Goal: Entertainment & Leisure: Consume media (video, audio)

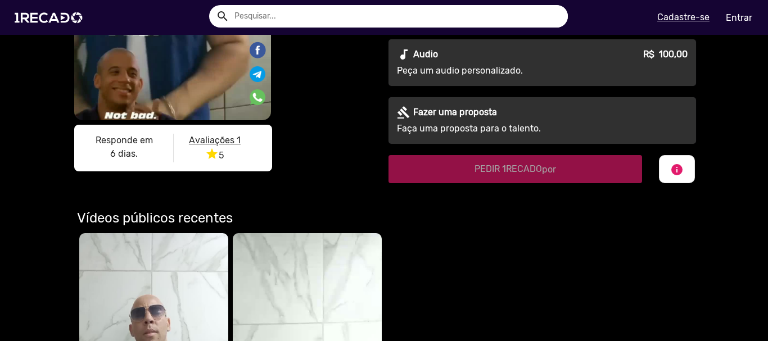
scroll to position [281, 0]
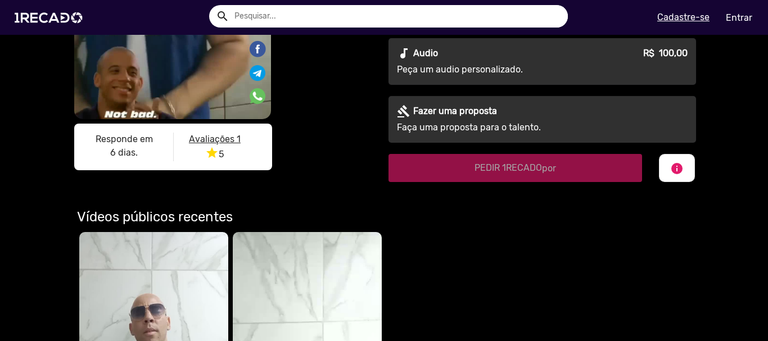
click at [218, 138] on u "Avaliações 1" at bounding box center [215, 139] width 52 height 11
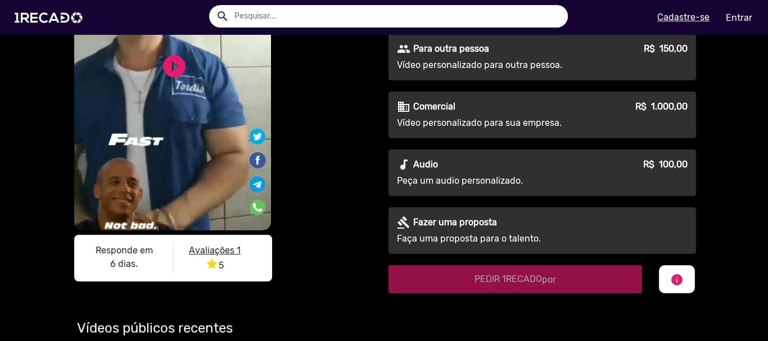
scroll to position [169, 0]
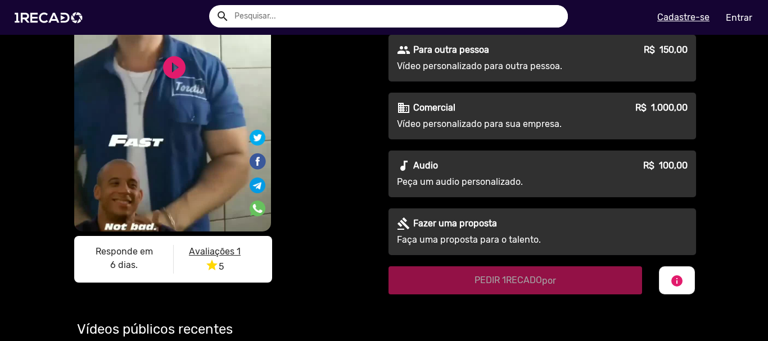
click at [209, 253] on u "Avaliações 1" at bounding box center [215, 251] width 52 height 11
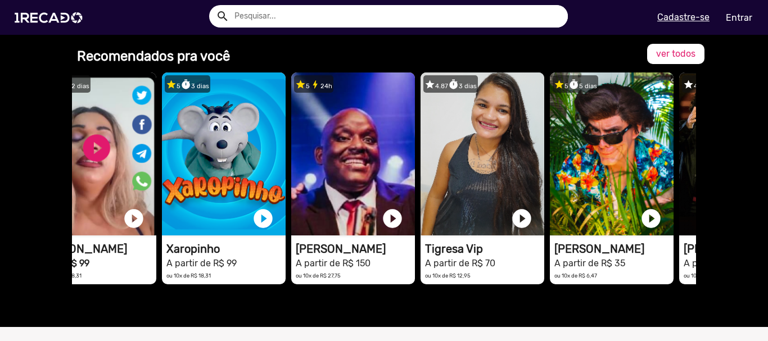
scroll to position [0, 0]
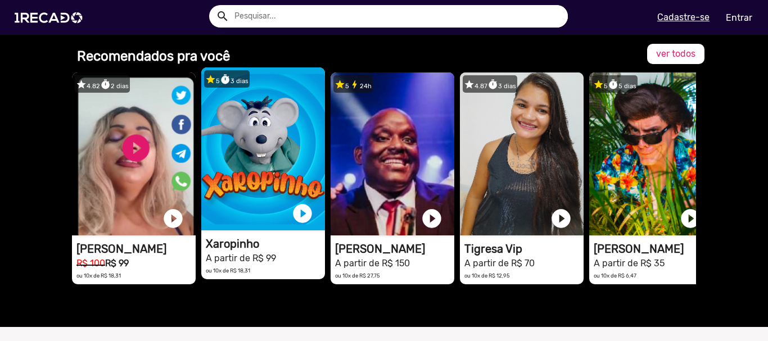
click at [196, 123] on video "1RECADO vídeos dedicados para fãs e empresas" at bounding box center [134, 154] width 124 height 163
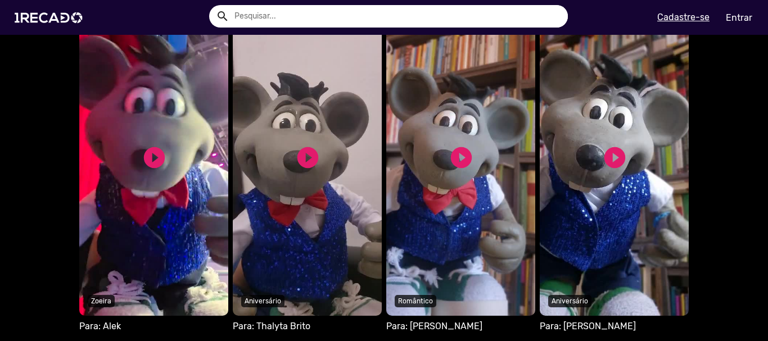
scroll to position [731, 0]
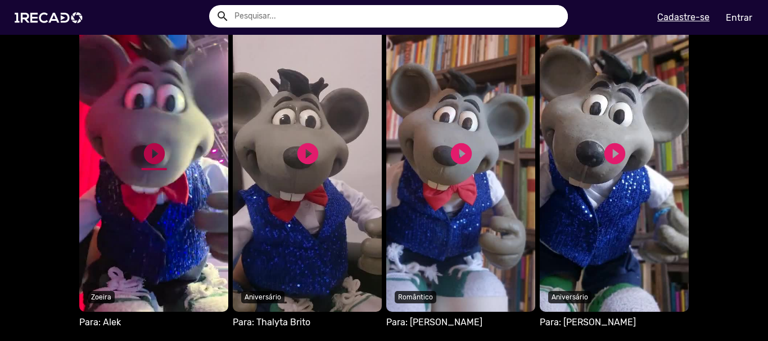
click at [152, 150] on link "play_circle_filled" at bounding box center [154, 153] width 25 height 25
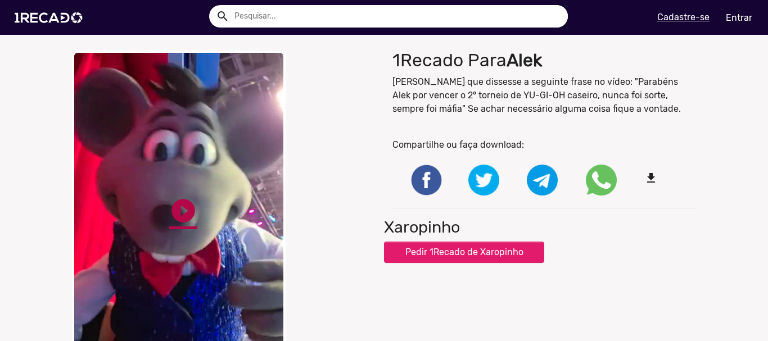
click at [178, 206] on link "play_circle_filled" at bounding box center [183, 211] width 28 height 28
click at [174, 226] on div "close Your browser does not support HTML5 video. pause_circle pause_circle" at bounding box center [224, 219] width 321 height 349
click at [181, 197] on link "pause_circle" at bounding box center [183, 211] width 28 height 28
click at [181, 197] on link "play_circle_filled" at bounding box center [183, 211] width 28 height 28
click at [193, 226] on div "close Your browser does not support HTML5 video. pause_circle pause_circle" at bounding box center [224, 219] width 321 height 349
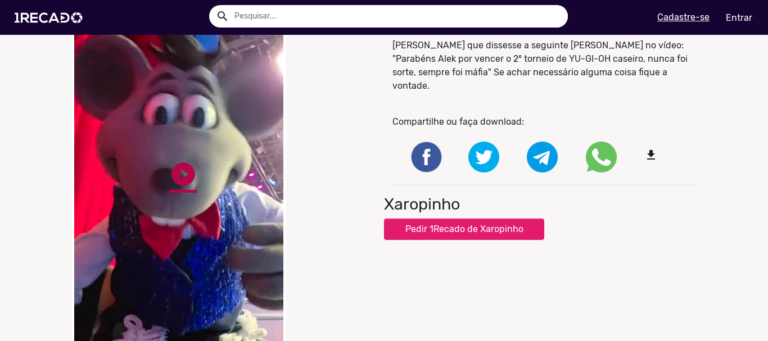
scroll to position [56, 0]
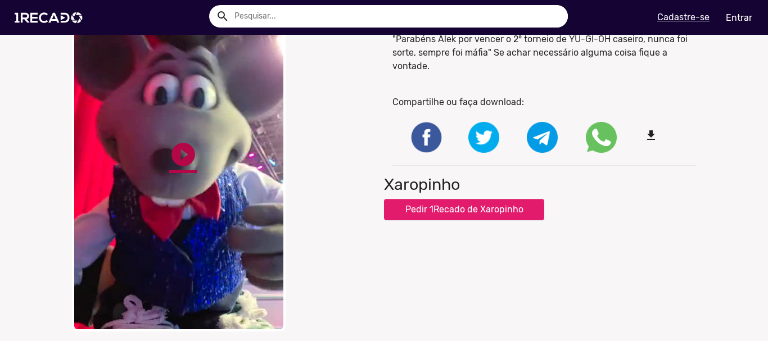
click at [177, 156] on link "play_circle_filled" at bounding box center [183, 155] width 28 height 28
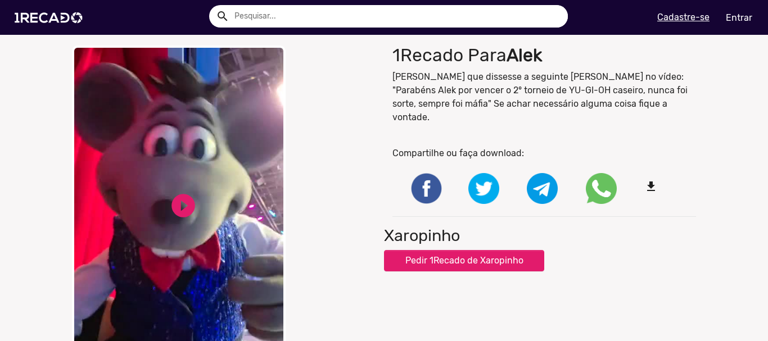
scroll to position [0, 0]
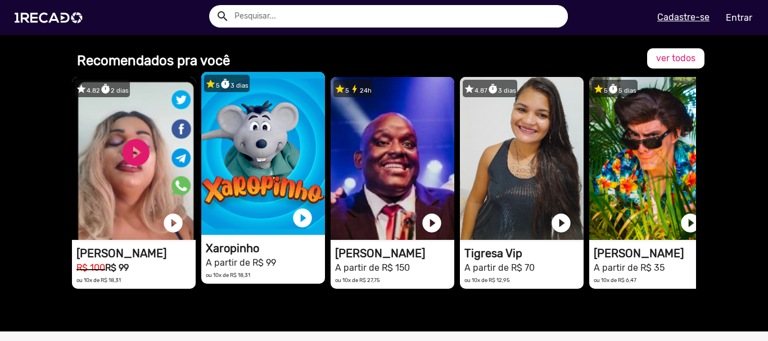
scroll to position [844, 0]
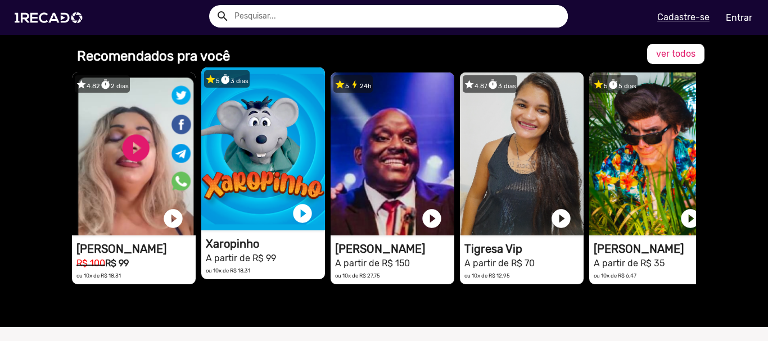
click at [196, 158] on video "1RECADO vídeos dedicados para fãs e empresas" at bounding box center [134, 154] width 124 height 163
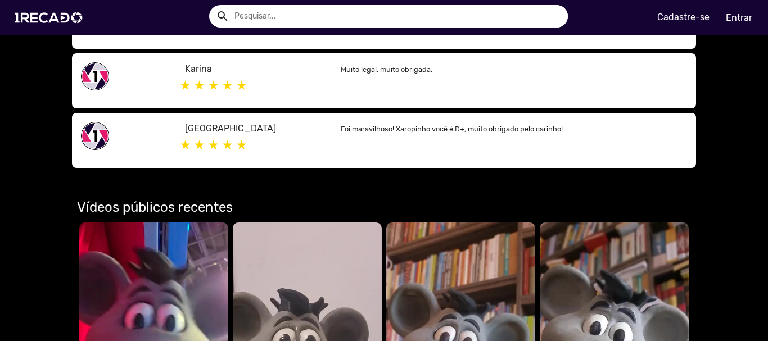
scroll to position [619, 0]
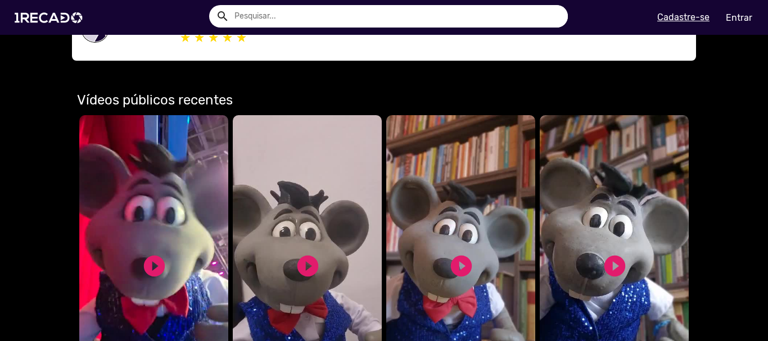
click at [170, 195] on video "Seu navegador não reproduz vídeo em HTML5" at bounding box center [153, 269] width 149 height 309
